Goal: Find contact information: Obtain details needed to contact an individual or organization

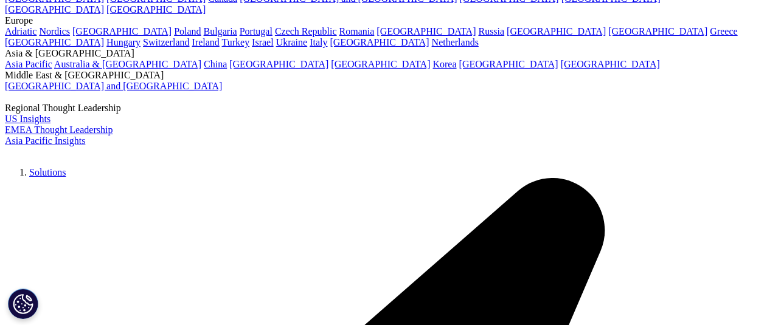
scroll to position [63, 0]
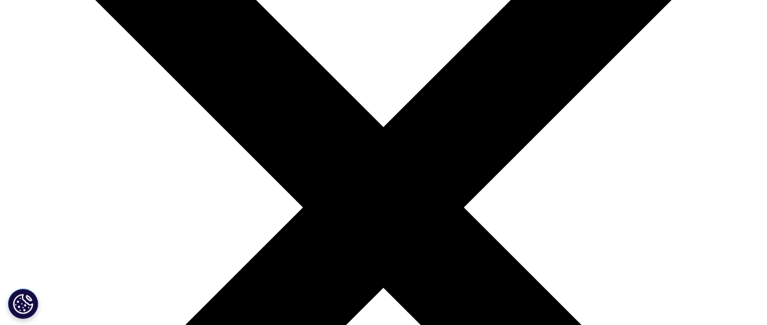
scroll to position [137, 0]
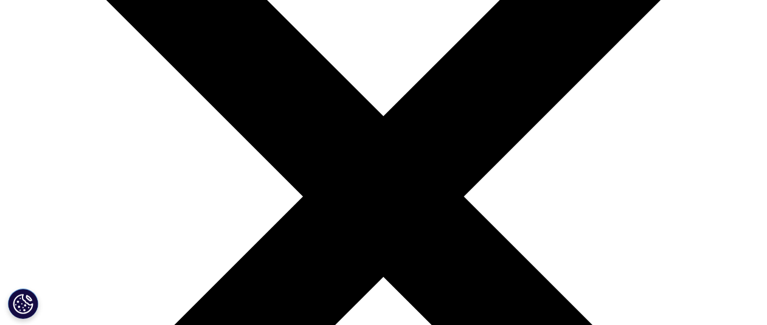
scroll to position [201, 0]
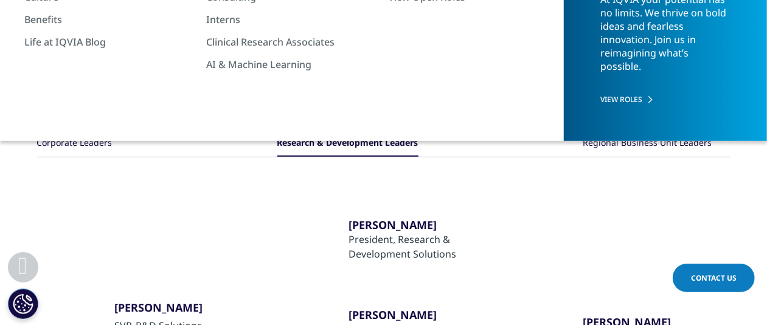
click at [612, 143] on div "Regional Business Unit Leaders" at bounding box center [647, 144] width 129 height 26
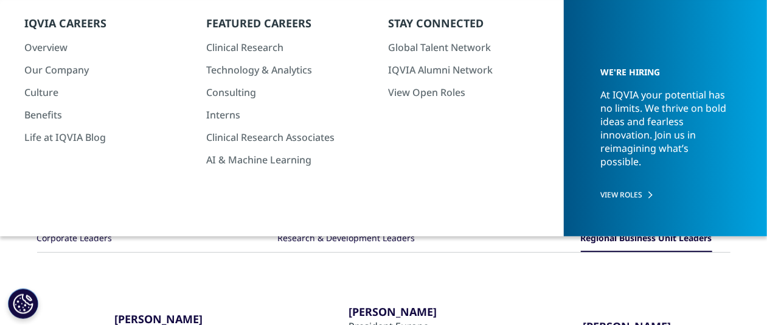
scroll to position [126, 0]
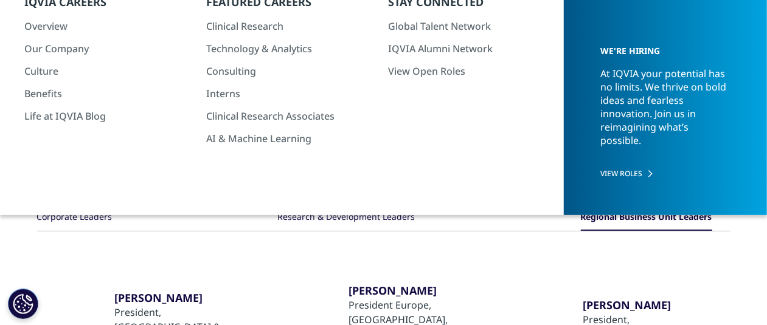
click at [610, 179] on link "VIEW ROLES" at bounding box center [665, 173] width 131 height 10
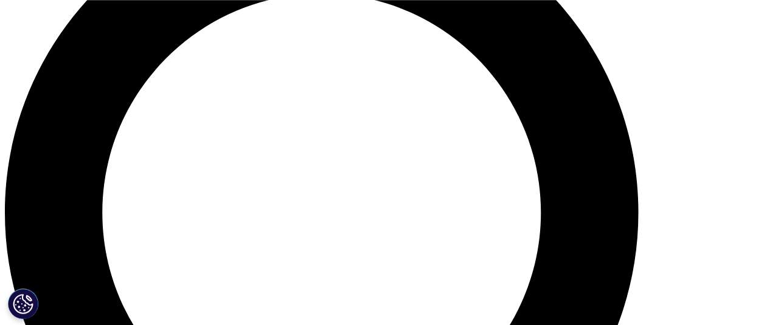
scroll to position [855, 0]
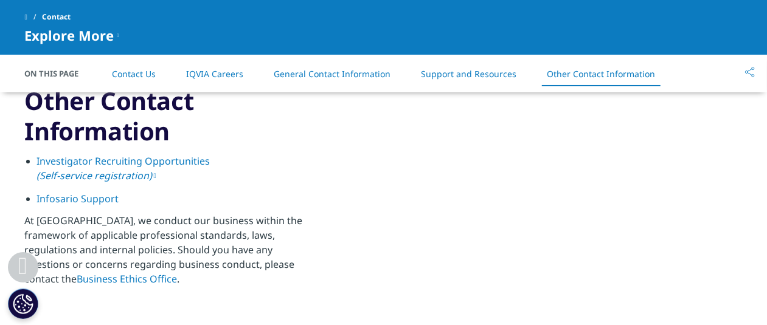
scroll to position [1893, 0]
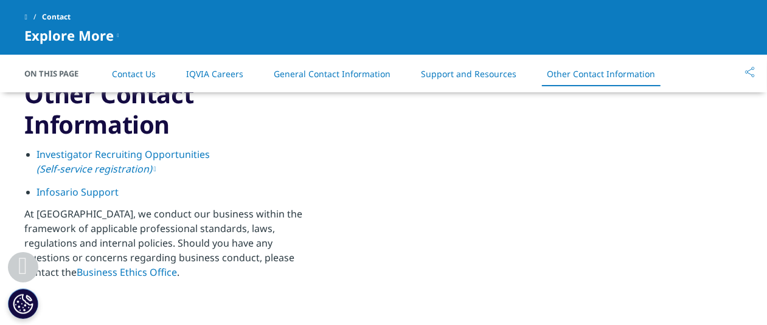
click at [123, 160] on link "Investigator Recruiting Opportunities (Self-service registration)" at bounding box center [123, 162] width 173 height 28
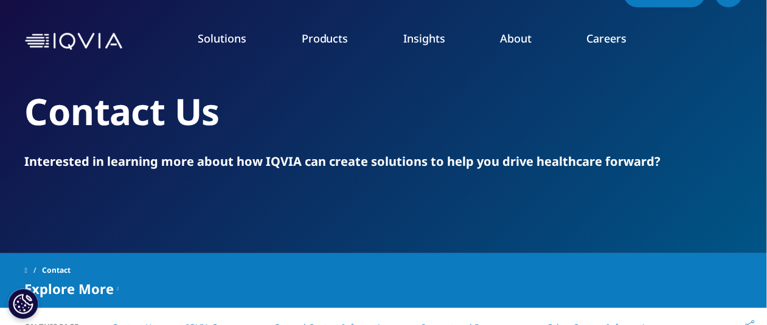
scroll to position [0, 0]
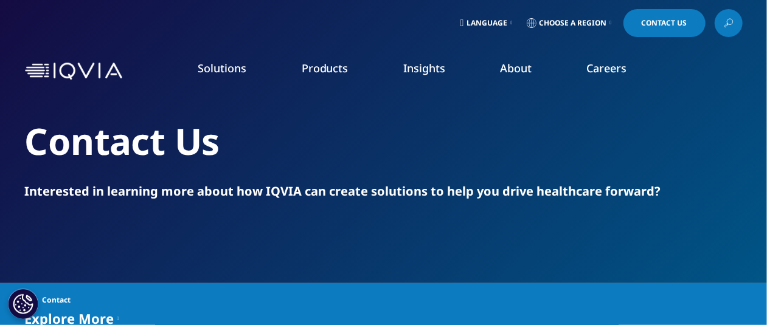
click at [728, 22] on icon at bounding box center [728, 23] width 10 height 16
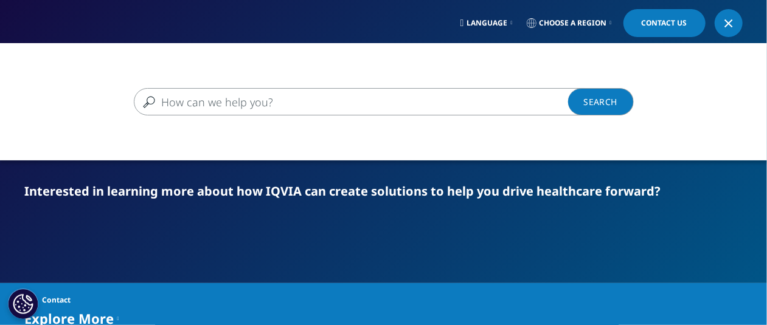
click at [495, 102] on input "Search" at bounding box center [366, 101] width 464 height 27
type input "ux researcher person"
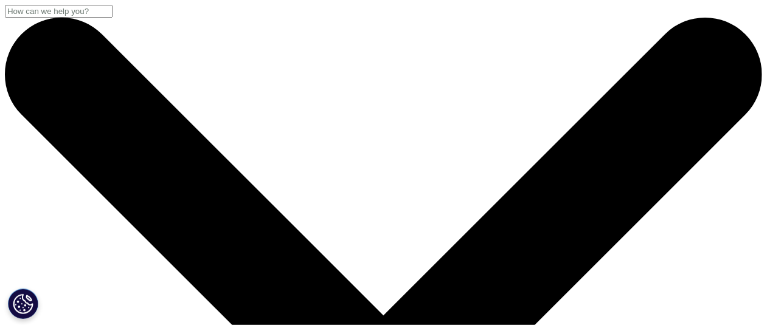
drag, startPoint x: 167, startPoint y: 194, endPoint x: 38, endPoint y: 193, distance: 128.9
type input "our people"
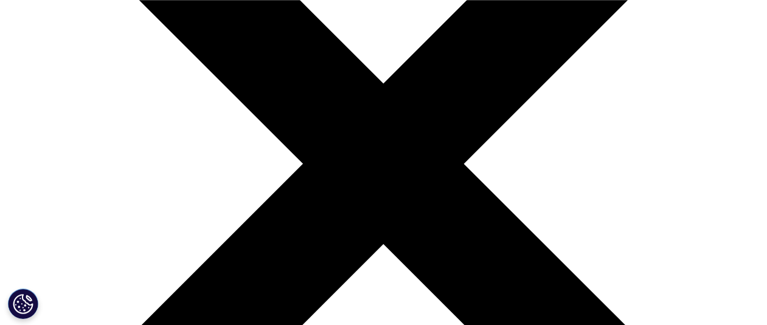
scroll to position [253, 0]
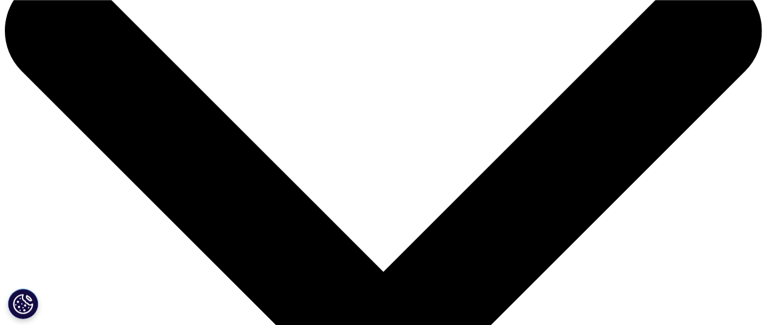
scroll to position [63, 0]
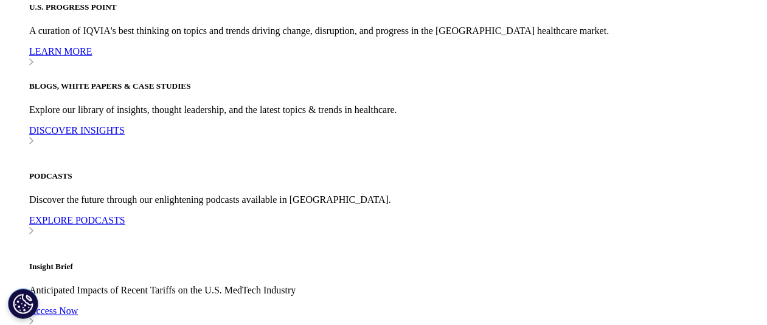
scroll to position [2908, 0]
